Goal: Information Seeking & Learning: Learn about a topic

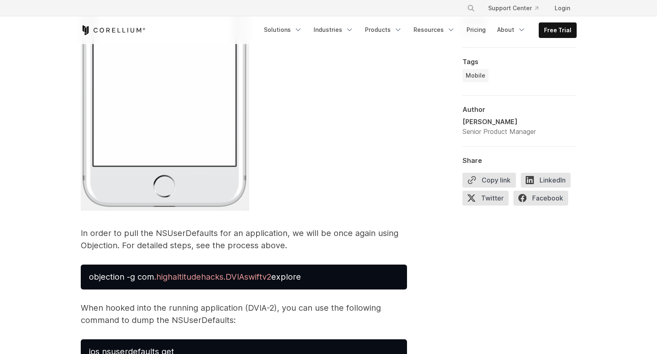
scroll to position [2308, 0]
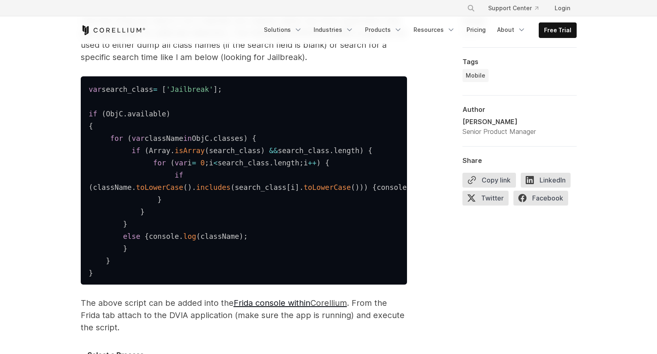
scroll to position [1279, 0]
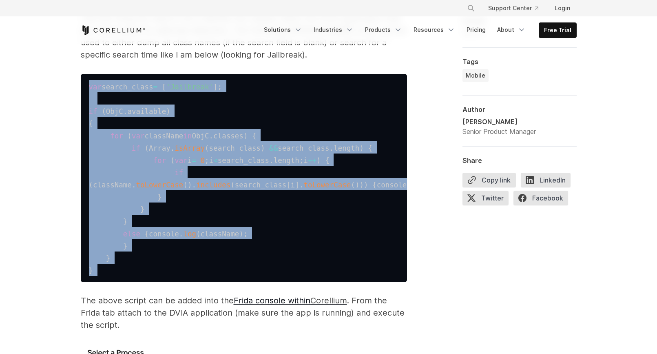
drag, startPoint x: 89, startPoint y: 87, endPoint x: 143, endPoint y: 306, distance: 226.5
click at [143, 282] on pre "var search_class = [ 'Jailbreak' ] ; if ( ObjC . available ) { for ( var classN…" at bounding box center [244, 178] width 326 height 208
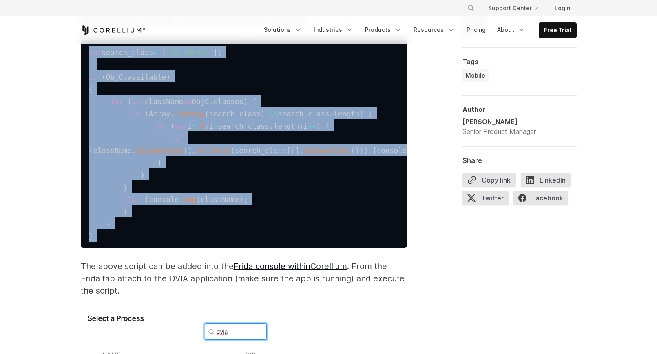
scroll to position [1315, 0]
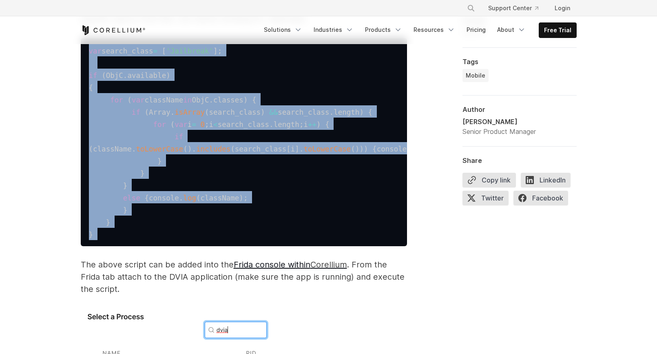
copy code "var search_class = [ 'Jailbreak' ] ; if ( ObjC . available ) { for ( var classN…"
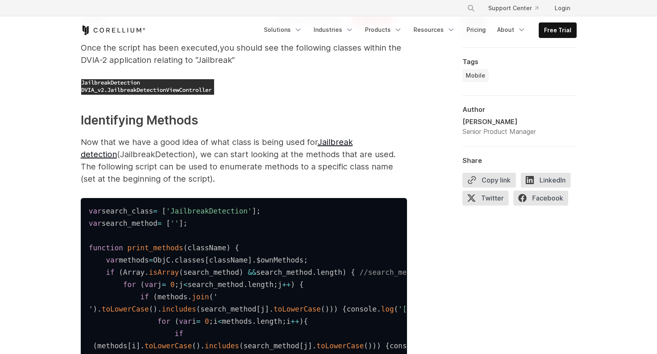
scroll to position [1713, 0]
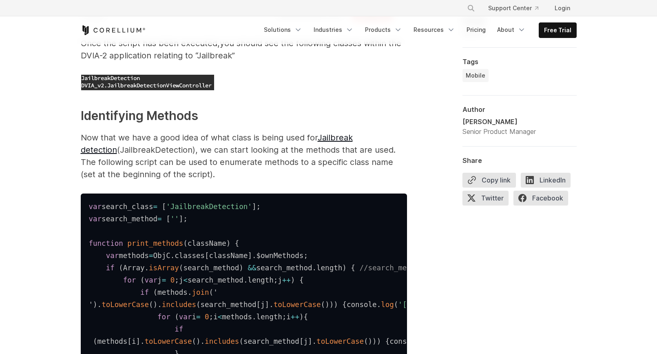
drag, startPoint x: 82, startPoint y: 78, endPoint x: 258, endPoint y: 89, distance: 175.4
click at [258, 62] on p "Once the script has been executed , you should see the following classes within…" at bounding box center [244, 49] width 326 height 24
copy p "Once the script has been executed , you should see the following classes within…"
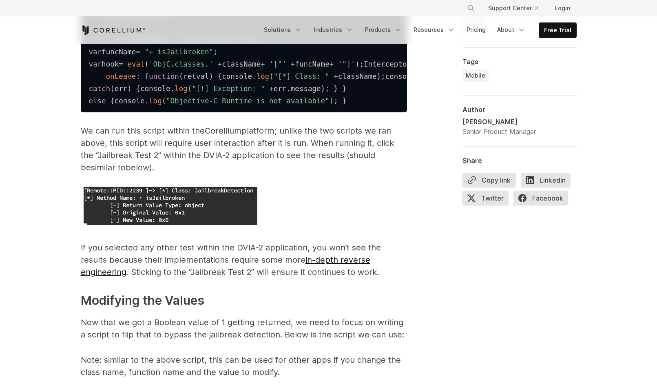
scroll to position [2754, 0]
